Goal: Task Accomplishment & Management: Use online tool/utility

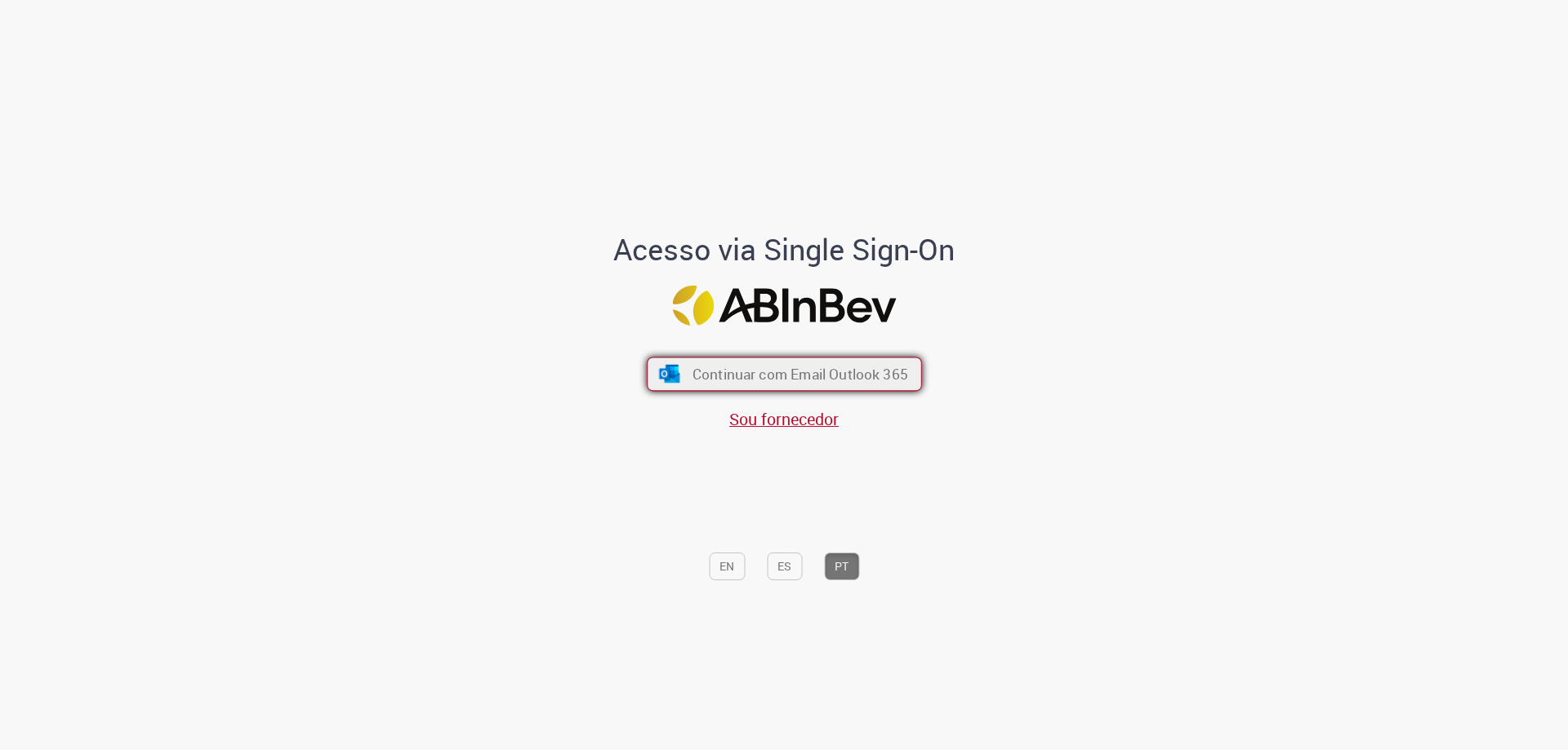
click at [813, 372] on span "Continuar com Email Outlook 365" at bounding box center [799, 374] width 216 height 19
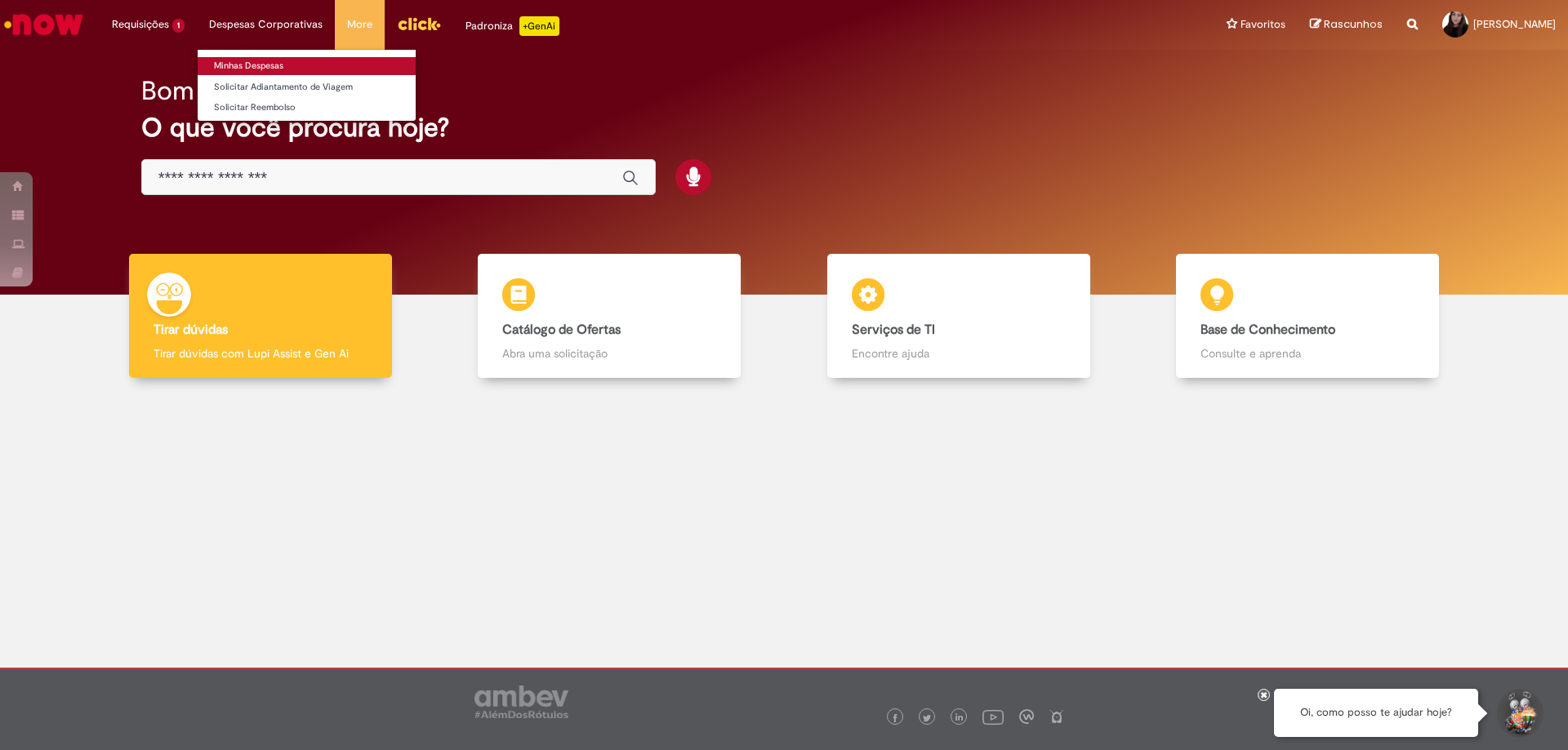
click at [238, 70] on link "Minhas Despesas" at bounding box center [306, 66] width 218 height 18
